Goal: Navigation & Orientation: Find specific page/section

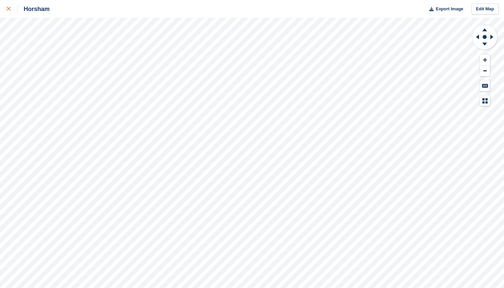
click at [15, 9] on div at bounding box center [12, 9] width 11 height 8
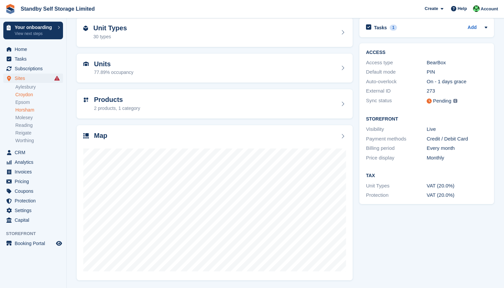
scroll to position [75, 0]
click at [28, 117] on link "Molesey" at bounding box center [39, 118] width 48 height 6
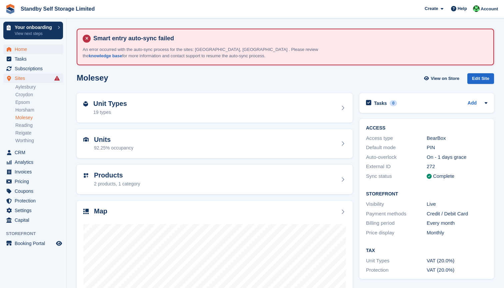
click at [28, 50] on span "Home" at bounding box center [35, 49] width 40 height 9
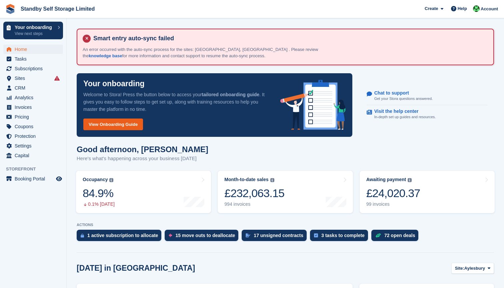
click at [115, 124] on link "View Onboarding Guide" at bounding box center [113, 125] width 60 height 12
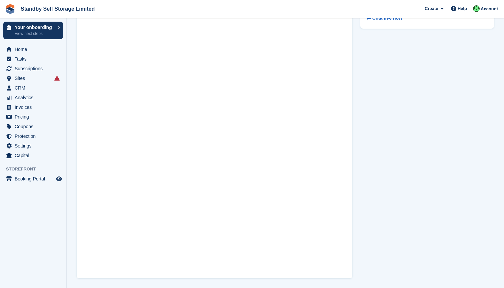
scroll to position [83, 0]
click at [36, 51] on span "Home" at bounding box center [35, 49] width 40 height 9
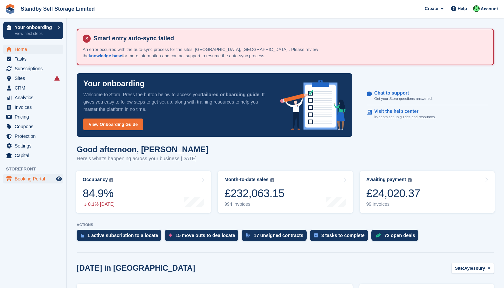
click at [20, 182] on span "Booking Portal" at bounding box center [35, 178] width 40 height 9
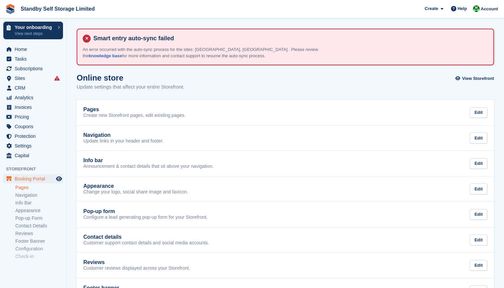
click at [27, 186] on link "Pages" at bounding box center [39, 188] width 48 height 6
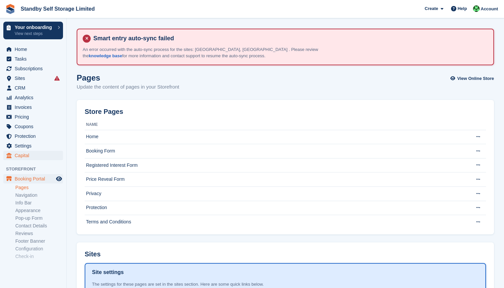
click at [28, 156] on span "Capital" at bounding box center [35, 155] width 40 height 9
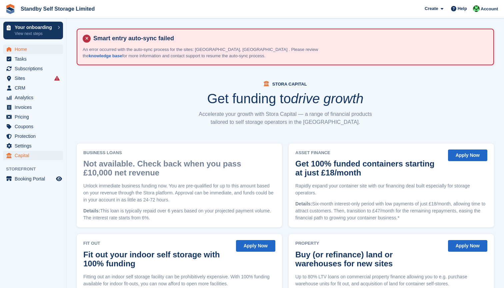
click at [25, 49] on span "Home" at bounding box center [35, 49] width 40 height 9
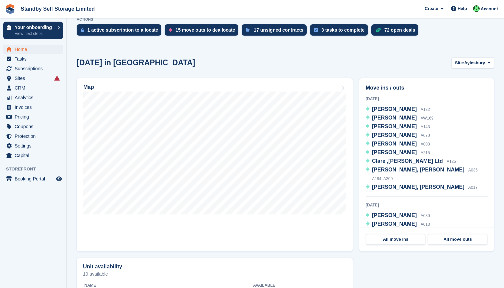
scroll to position [206, 0]
click at [472, 64] on span "Aylesbury" at bounding box center [475, 63] width 21 height 7
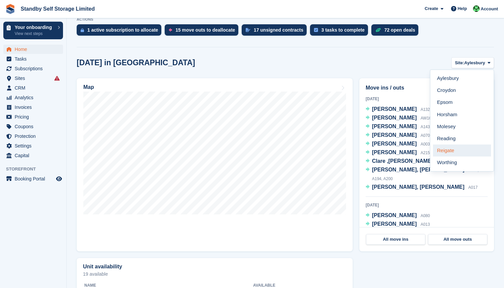
click at [452, 148] on link "Reigate" at bounding box center [462, 151] width 58 height 12
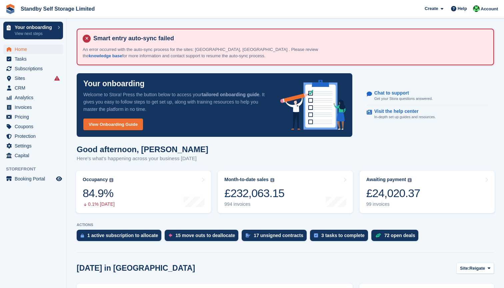
scroll to position [0, 0]
